Goal: Navigation & Orientation: Go to known website

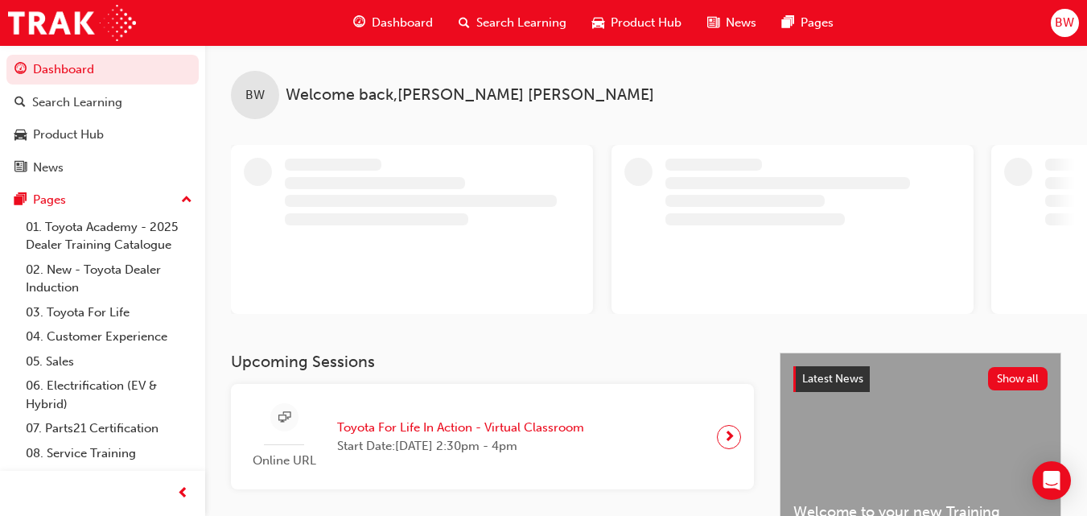
click at [1079, 25] on div "Dashboard Search Learning Product Hub News Pages BW" at bounding box center [543, 23] width 1087 height 46
click at [1073, 23] on span "BW" at bounding box center [1064, 23] width 19 height 19
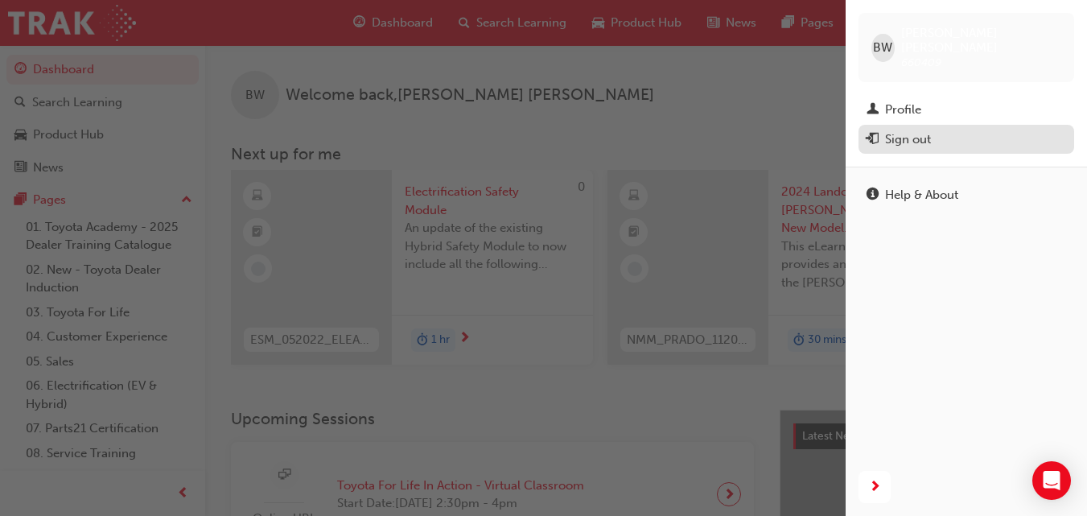
click at [892, 130] on div "Sign out" at bounding box center [908, 139] width 46 height 19
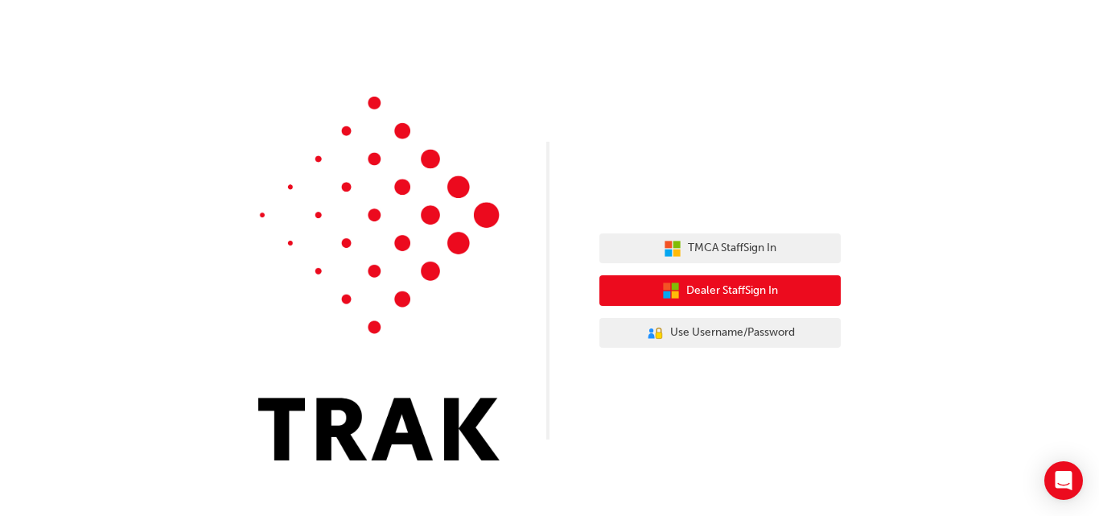
click at [606, 294] on button "Dealer Staff Sign In" at bounding box center [719, 290] width 241 height 31
